Goal: Information Seeking & Learning: Check status

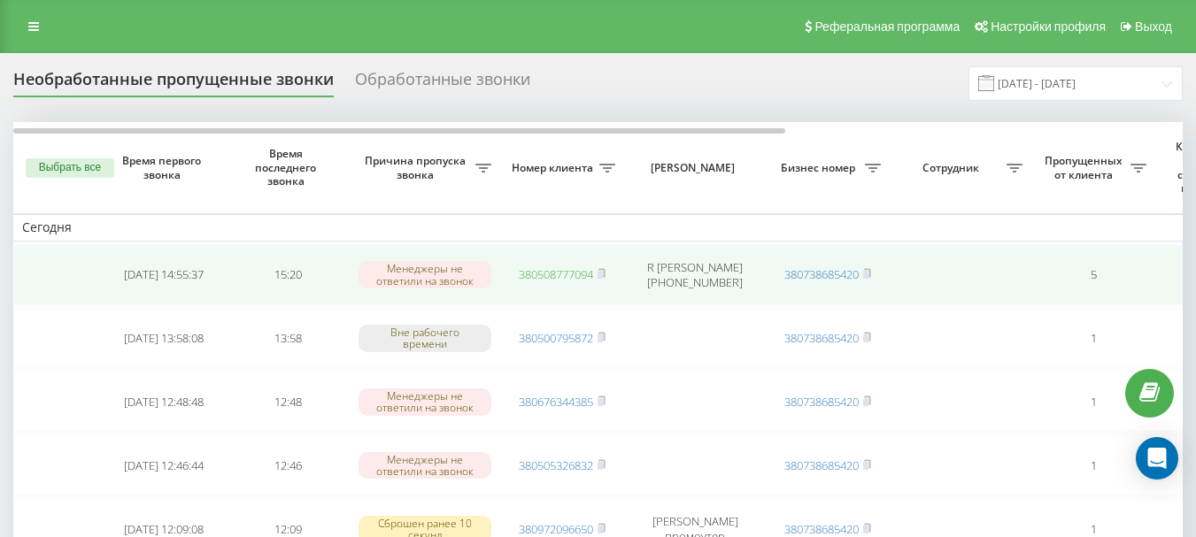
click at [570, 274] on link "380508777094" at bounding box center [556, 274] width 74 height 16
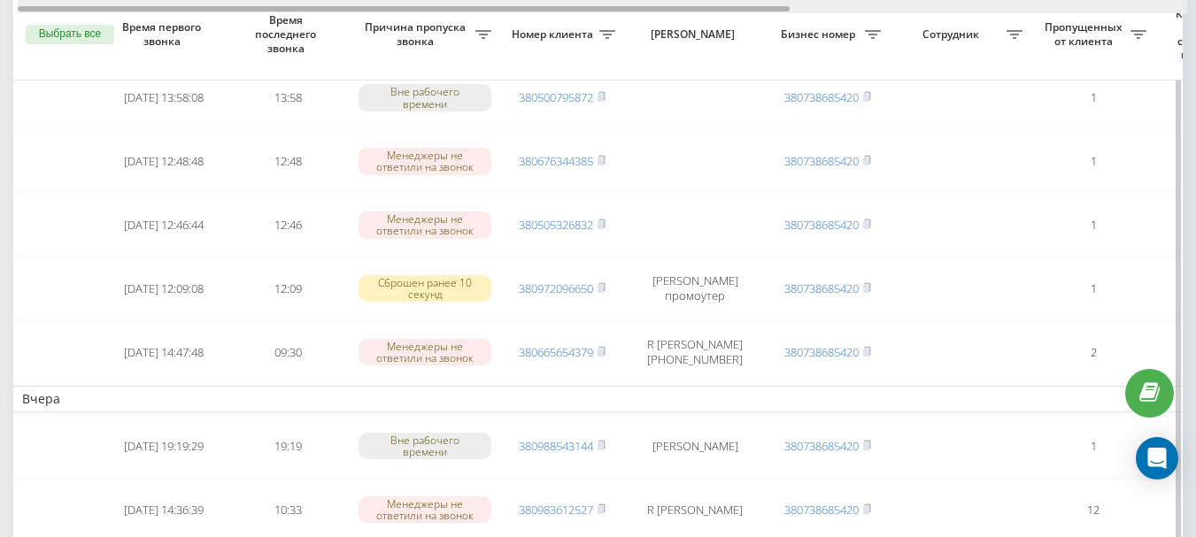
drag, startPoint x: 621, startPoint y: 11, endPoint x: 467, endPoint y: 38, distance: 155.6
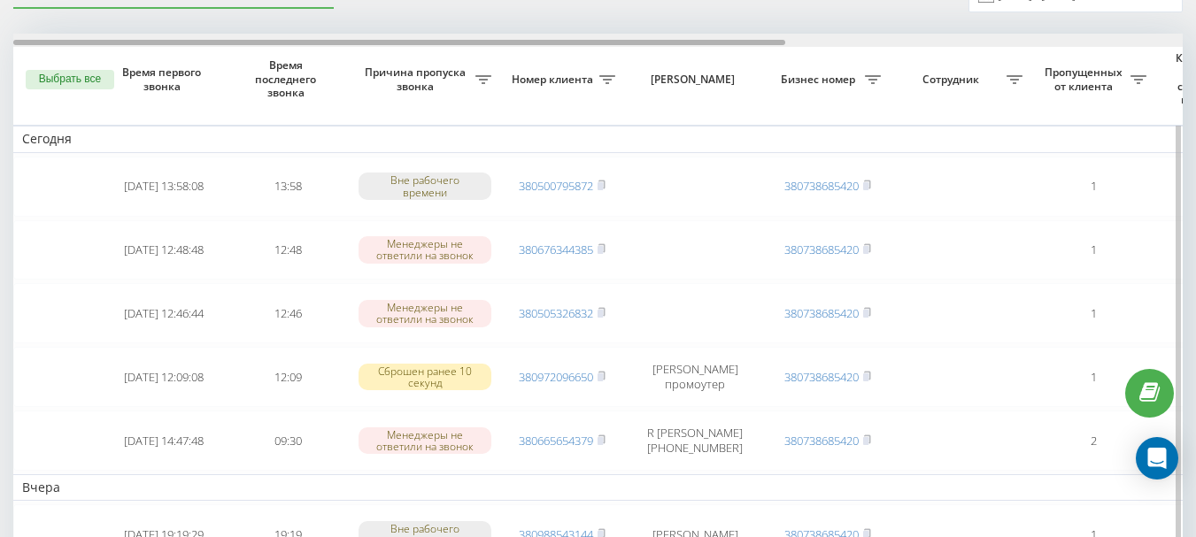
drag, startPoint x: 688, startPoint y: 41, endPoint x: 576, endPoint y: 70, distance: 115.3
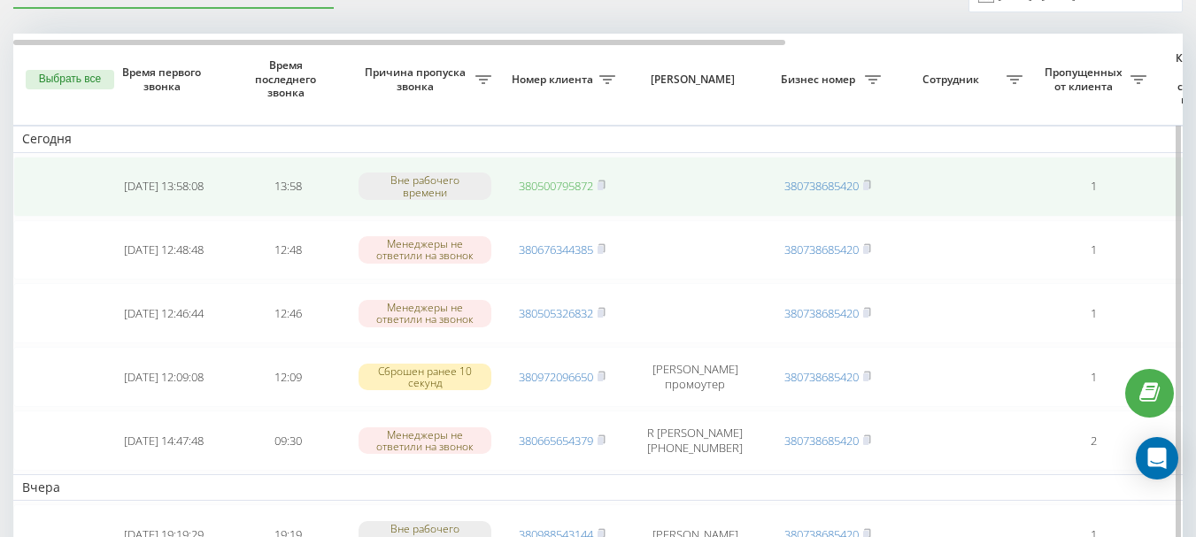
click at [562, 184] on link "380500795872" at bounding box center [556, 186] width 74 height 16
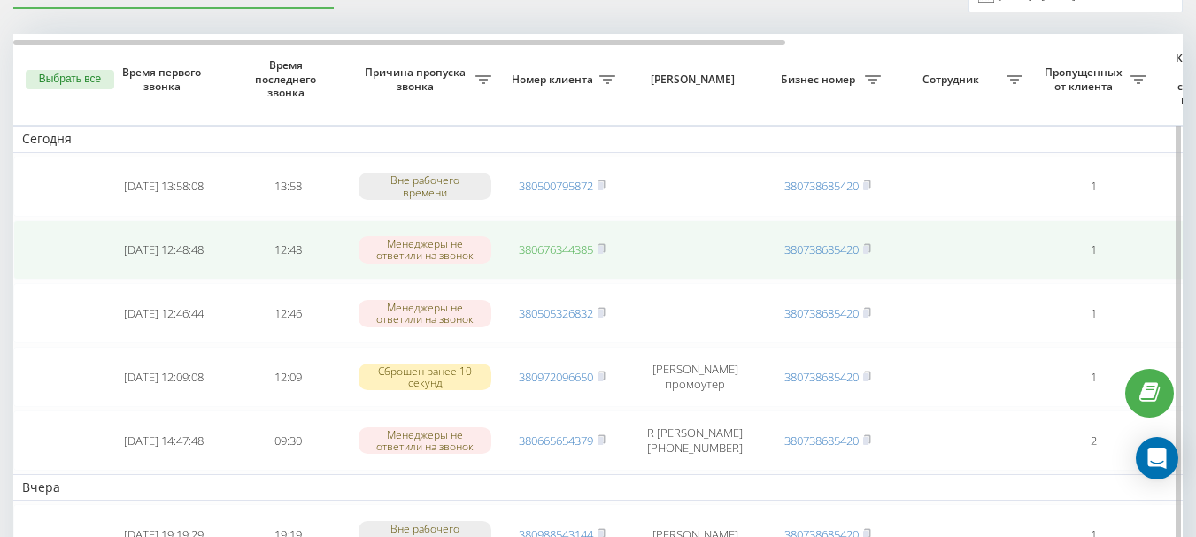
click at [559, 248] on link "380676344385" at bounding box center [556, 250] width 74 height 16
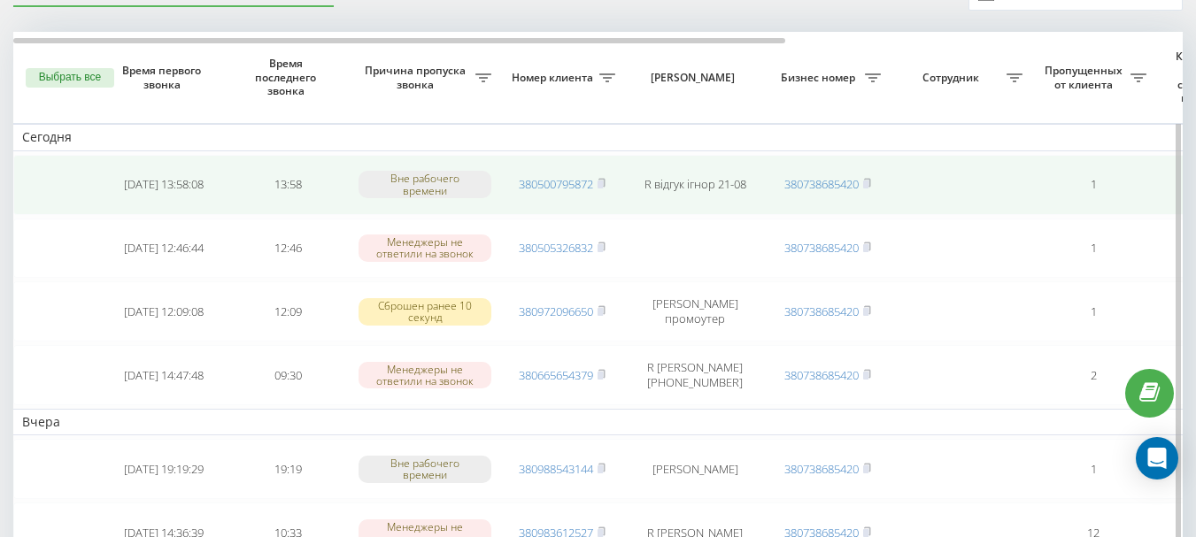
scroll to position [90, 0]
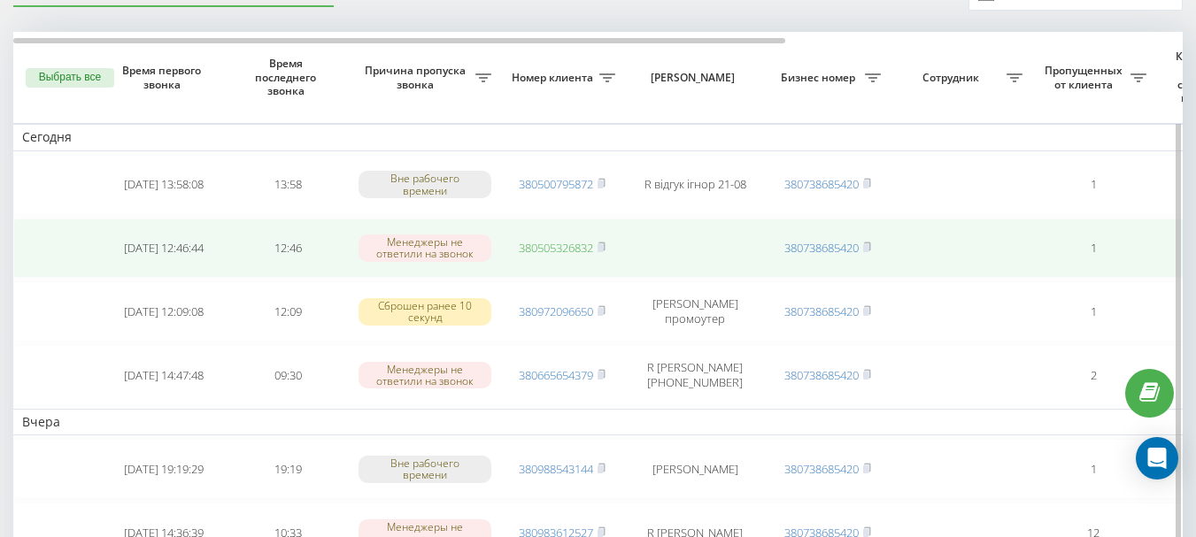
click at [551, 249] on link "380505326832" at bounding box center [556, 248] width 74 height 16
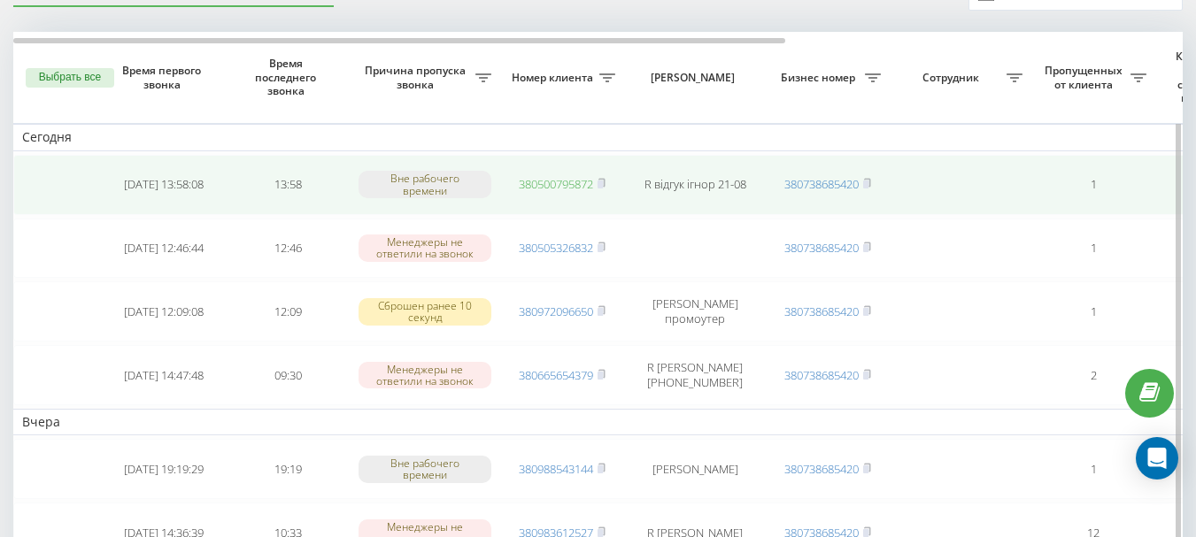
click at [565, 186] on link "380500795872" at bounding box center [556, 184] width 74 height 16
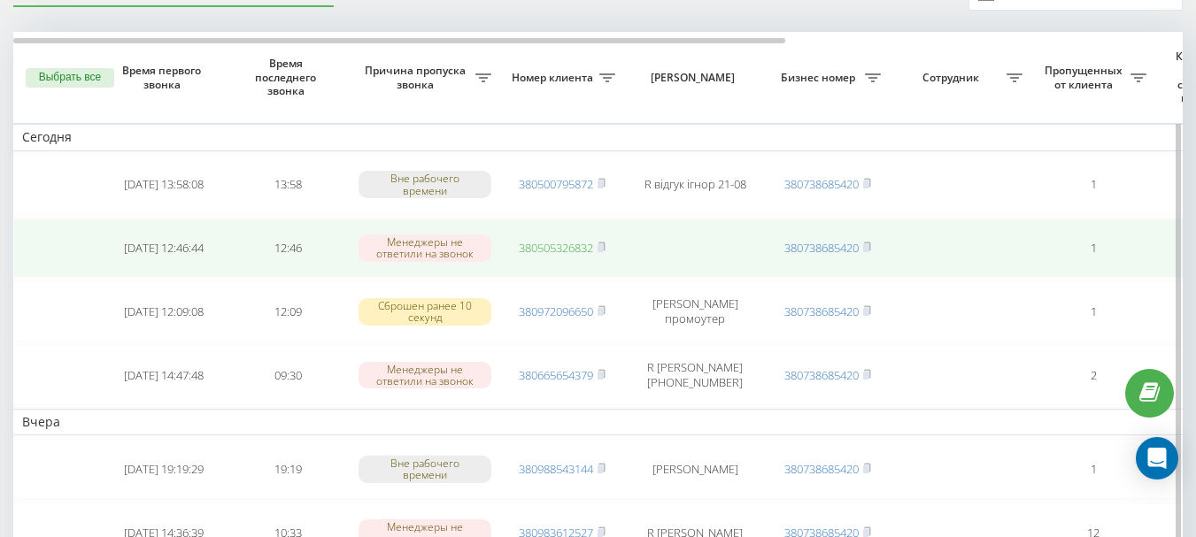
click at [575, 251] on link "380505326832" at bounding box center [556, 248] width 74 height 16
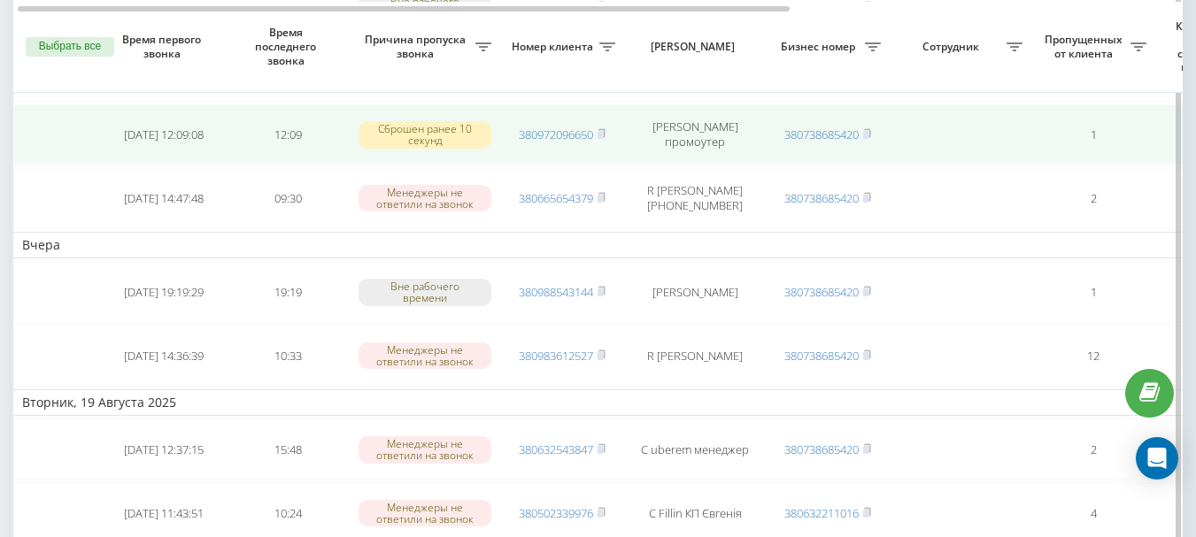
scroll to position [356, 0]
